Goal: Task Accomplishment & Management: Manage account settings

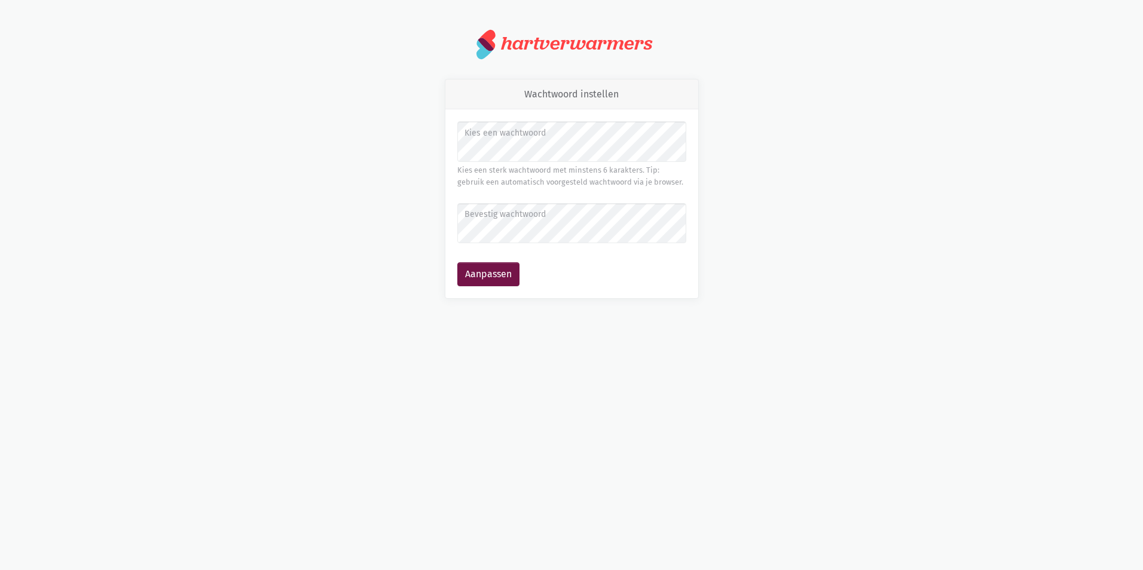
click at [365, 328] on html "notification_important Opgepast Je gebruikt een verouderde internet browser waa…" at bounding box center [571, 164] width 1143 height 328
click at [495, 283] on button "Aanpassen" at bounding box center [488, 275] width 62 height 24
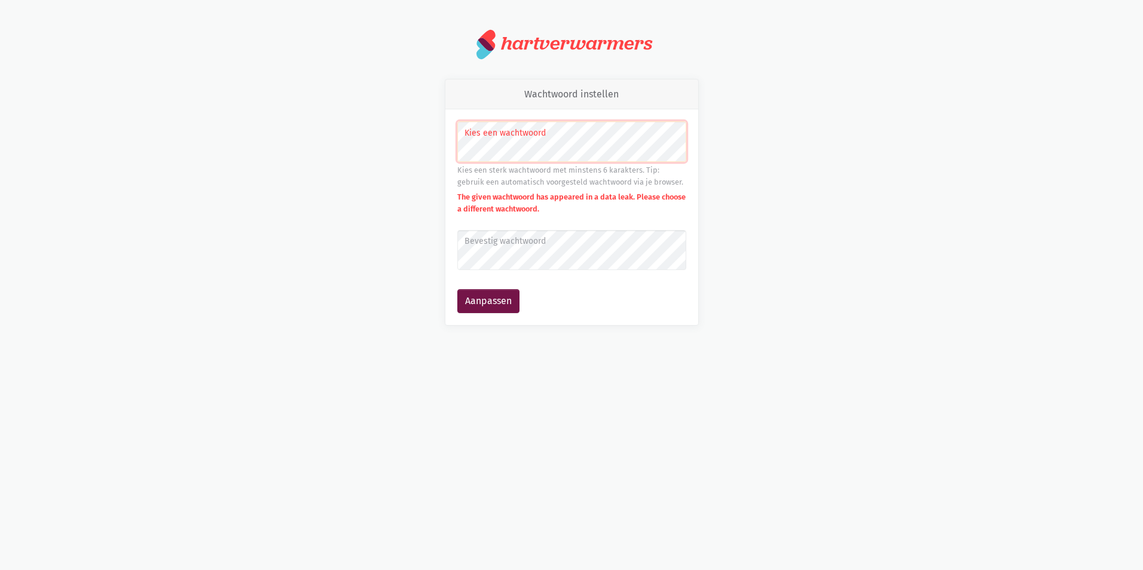
click at [473, 247] on label "Bevestig wachtwoord" at bounding box center [571, 241] width 213 height 13
click at [474, 299] on button "Aanpassen" at bounding box center [488, 301] width 62 height 24
click at [808, 176] on div "Wachtwoord instellen Kies een wachtwoord Kies een sterk wachtwoord met minstens…" at bounding box center [572, 202] width 682 height 247
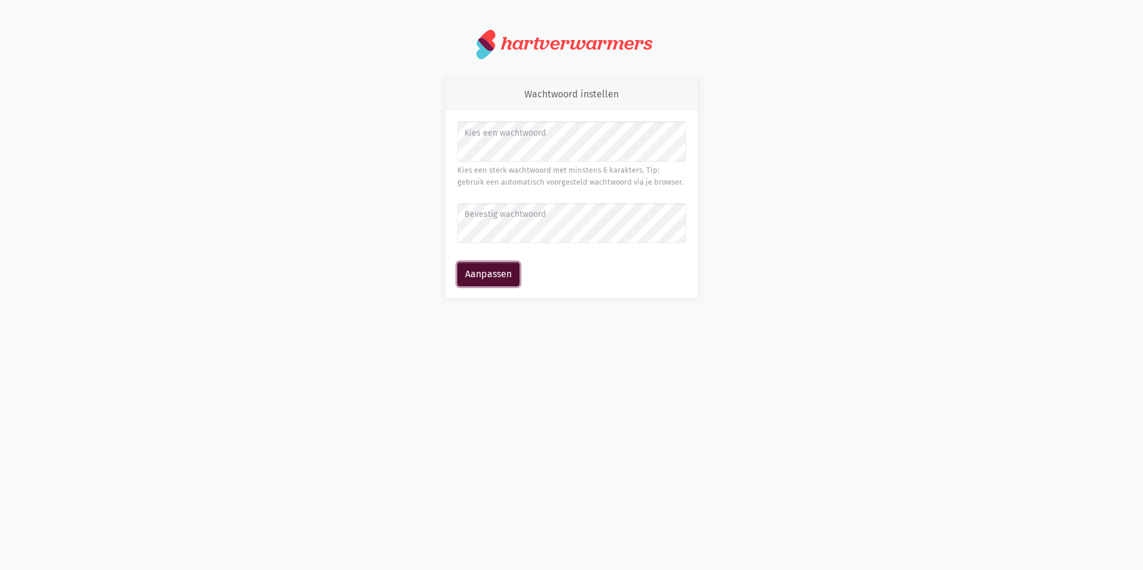
click at [471, 275] on button "Aanpassen" at bounding box center [488, 275] width 62 height 24
